Goal: Information Seeking & Learning: Learn about a topic

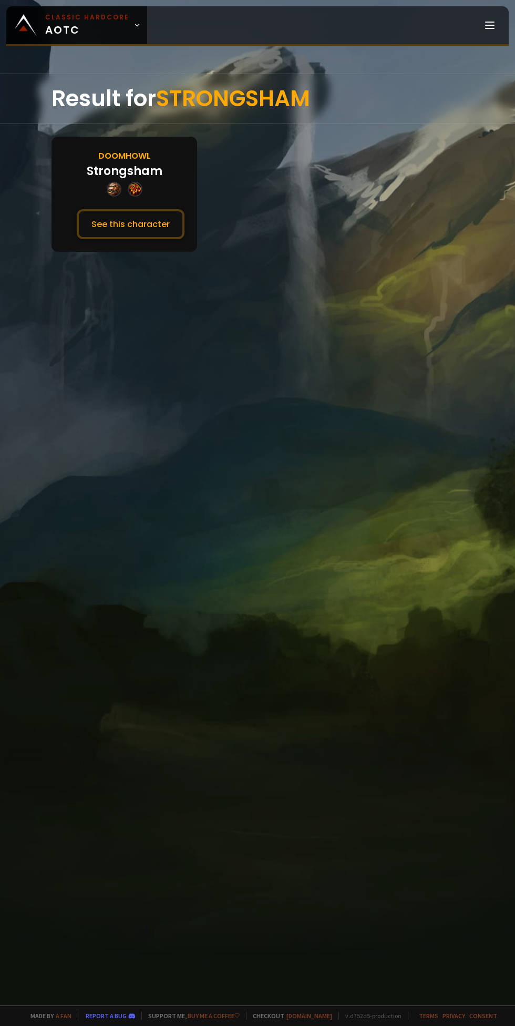
click at [138, 223] on button "See this character" at bounding box center [131, 224] width 108 height 30
